Goal: Task Accomplishment & Management: Manage account settings

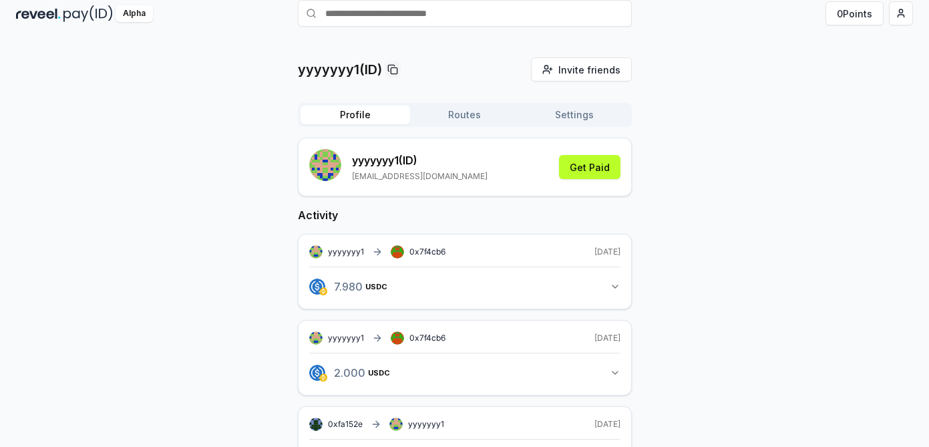
scroll to position [88, 0]
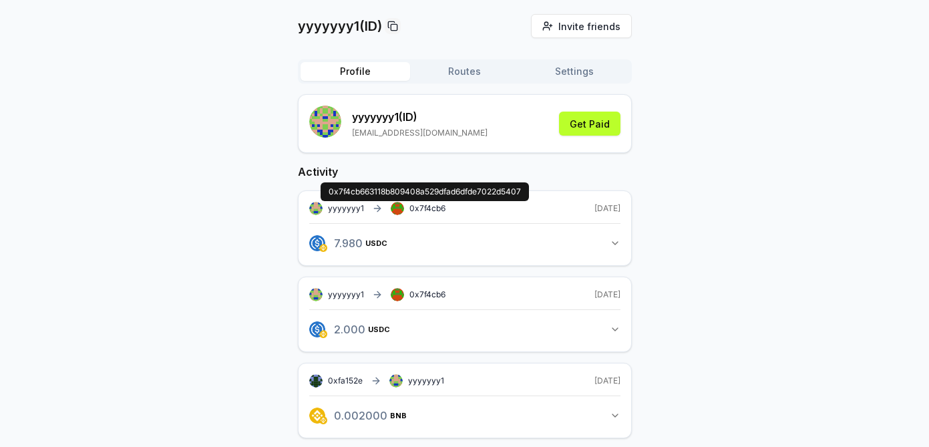
click at [427, 207] on span "0x7f4cb6" at bounding box center [427, 208] width 36 height 10
click at [433, 206] on span "0x7f4cb6" at bounding box center [427, 208] width 36 height 10
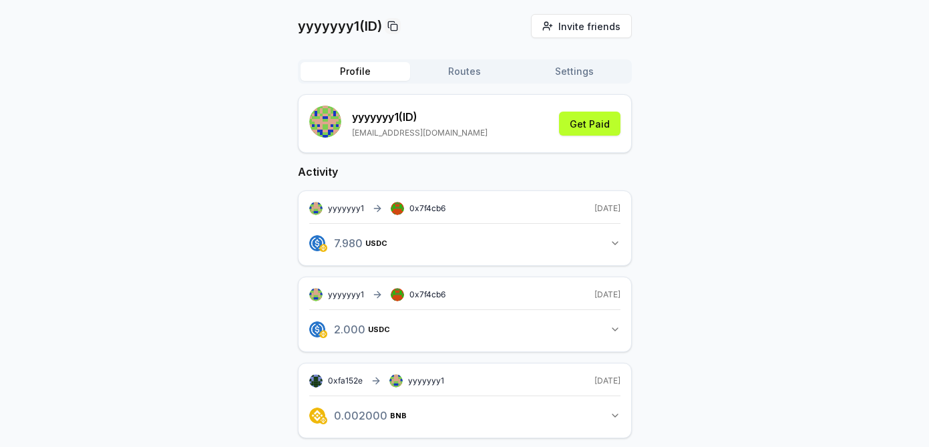
click at [614, 242] on icon "button" at bounding box center [614, 243] width 11 height 11
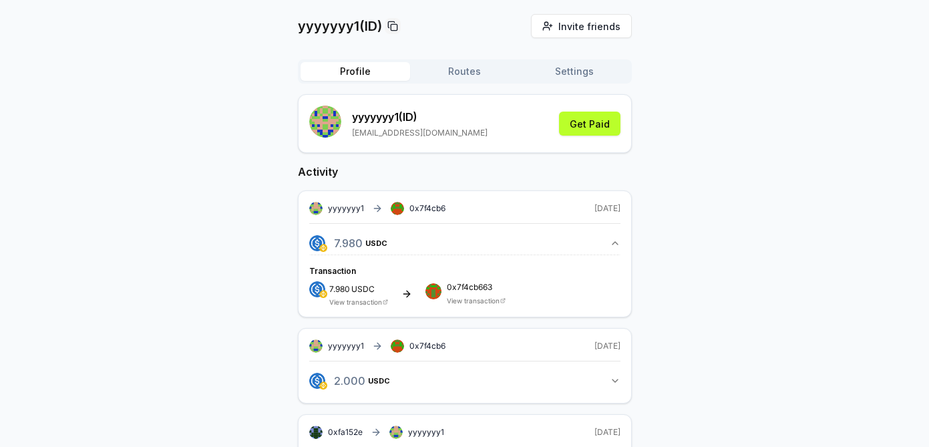
scroll to position [115, 0]
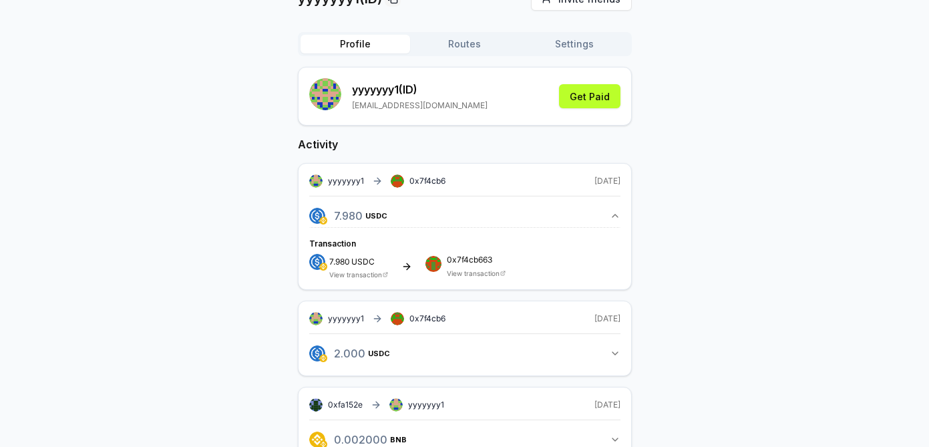
click at [478, 260] on span "0x7f4cb663" at bounding box center [476, 260] width 59 height 8
click at [479, 272] on link "View transaction" at bounding box center [473, 273] width 53 height 8
click at [475, 276] on link "View transaction" at bounding box center [473, 273] width 53 height 8
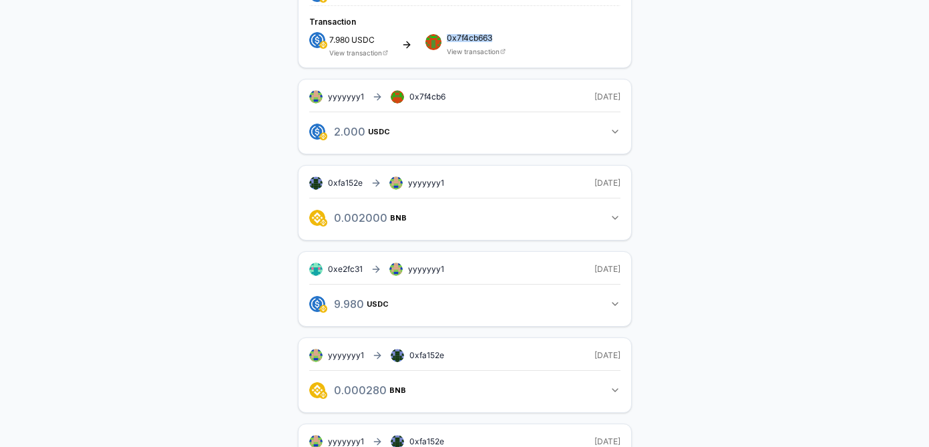
scroll to position [468, 0]
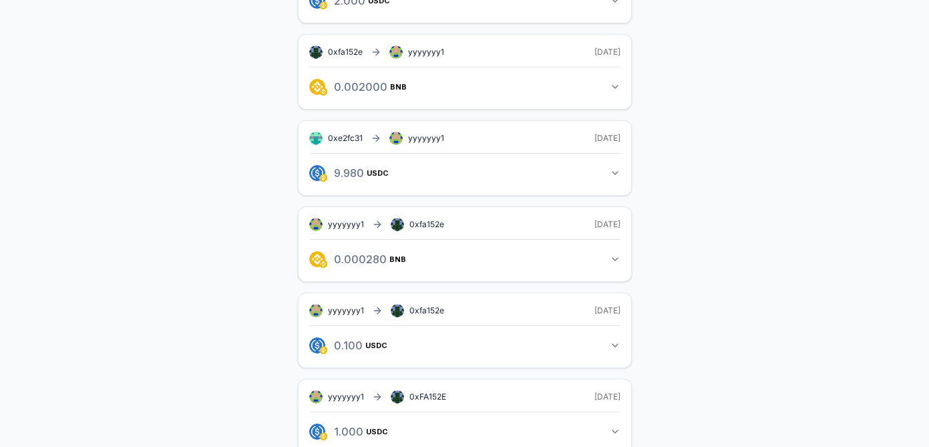
click at [428, 222] on span "0xfa152e" at bounding box center [426, 224] width 35 height 10
click at [613, 262] on icon "button" at bounding box center [614, 259] width 11 height 11
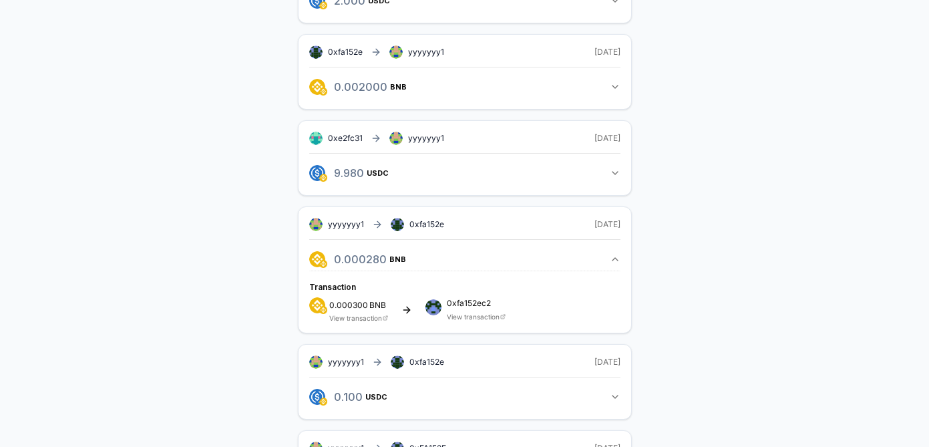
click at [457, 316] on link "View transaction" at bounding box center [473, 316] width 53 height 8
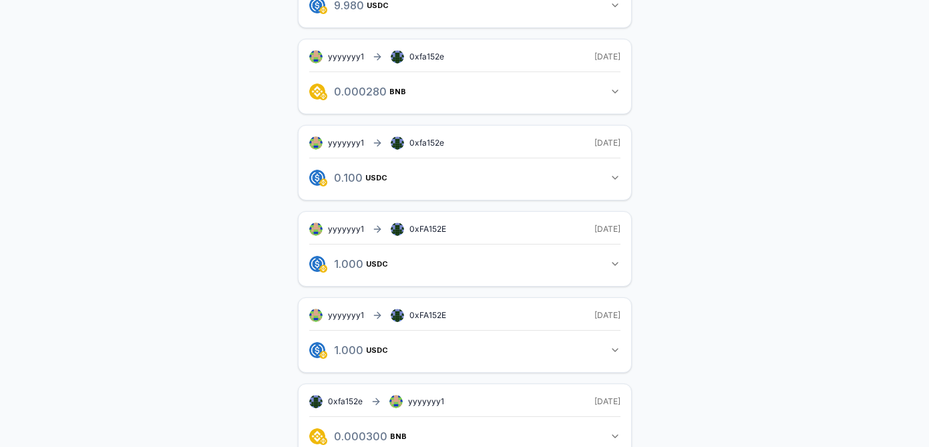
scroll to position [704, 0]
